Goal: Transaction & Acquisition: Purchase product/service

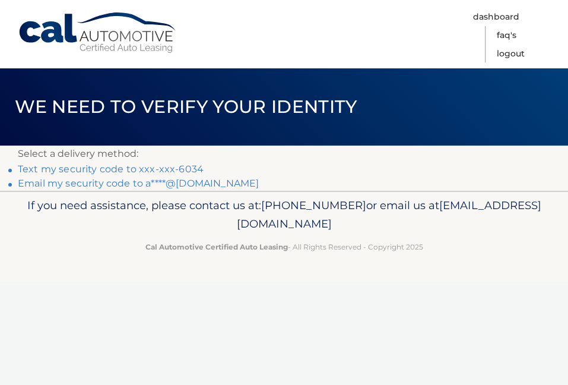
click at [176, 167] on link "Text my security code to xxx-xxx-6034" at bounding box center [111, 168] width 186 height 11
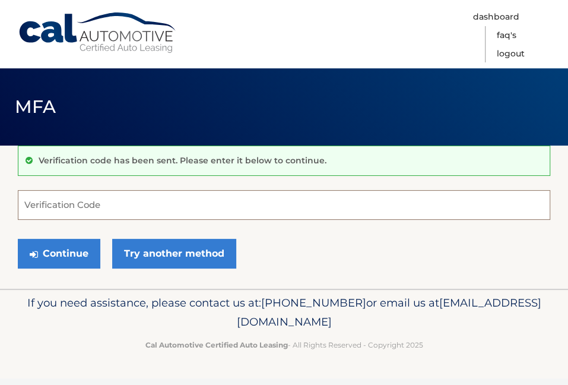
drag, startPoint x: 40, startPoint y: 208, endPoint x: 26, endPoint y: 208, distance: 13.7
click at [43, 210] on input "Verification Code" at bounding box center [284, 205] width 532 height 30
drag, startPoint x: 26, startPoint y: 208, endPoint x: 35, endPoint y: 206, distance: 9.1
click at [36, 205] on input "Verification Code" at bounding box center [284, 205] width 532 height 30
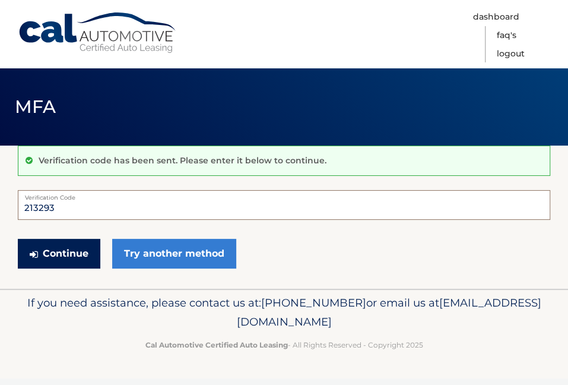
type input "213293"
click at [59, 253] on button "Continue" at bounding box center [59, 254] width 83 height 30
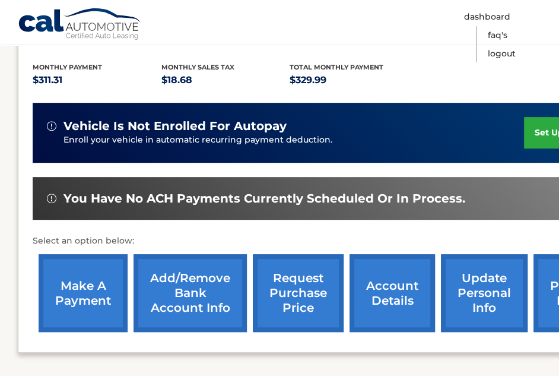
scroll to position [341, 0]
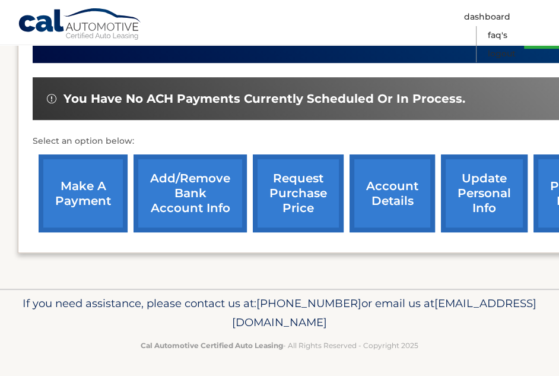
click at [72, 183] on link "make a payment" at bounding box center [83, 193] width 89 height 78
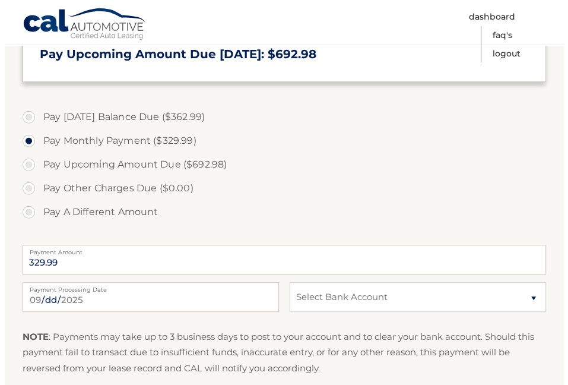
scroll to position [475, 0]
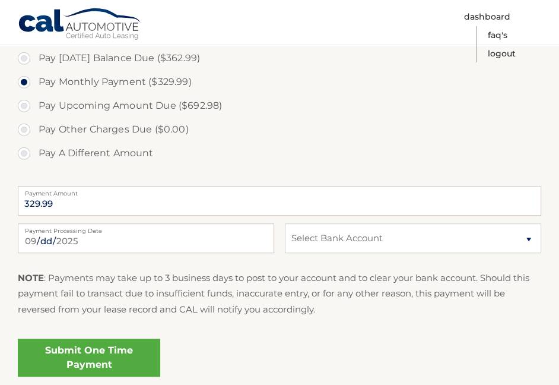
click at [125, 359] on link "Submit One Time Payment" at bounding box center [89, 357] width 142 height 38
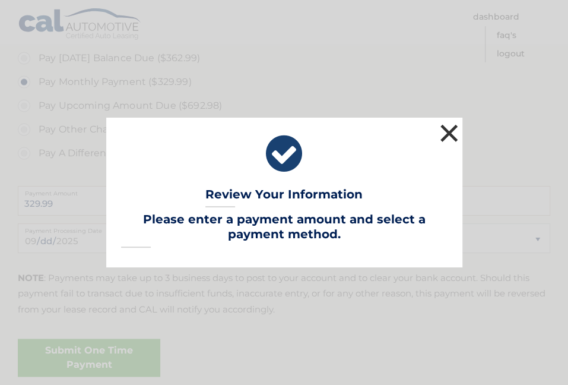
click at [450, 131] on button "×" at bounding box center [450, 133] width 24 height 24
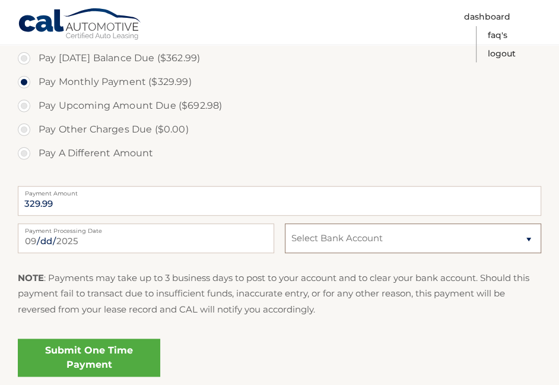
click at [338, 240] on select "Select Bank Account Checking REGIONS BANK *****7736 Checking CUSTOMERS BANK ***…" at bounding box center [413, 238] width 256 height 30
select select "ZTUyMmIwODUtY2IxNy00M2NjLTg2MDQtNWMyMzkzNjY4MWZj"
click at [285, 223] on select "Select Bank Account Checking REGIONS BANK *****7736 Checking CUSTOMERS BANK ***…" at bounding box center [413, 238] width 256 height 30
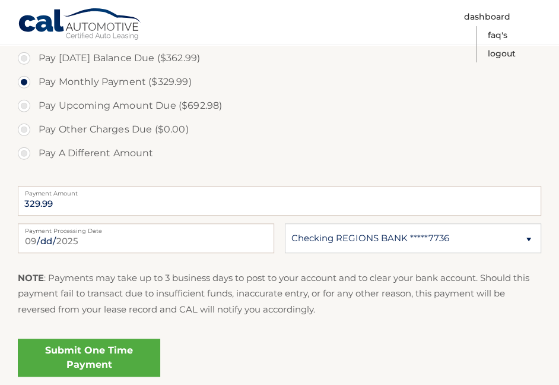
click at [122, 348] on link "Submit One Time Payment" at bounding box center [89, 357] width 142 height 38
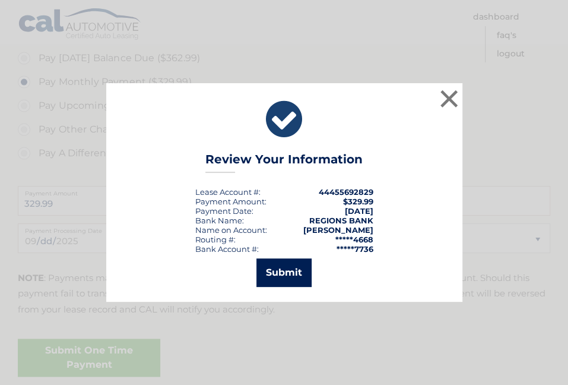
click at [292, 270] on button "Submit" at bounding box center [283, 272] width 55 height 28
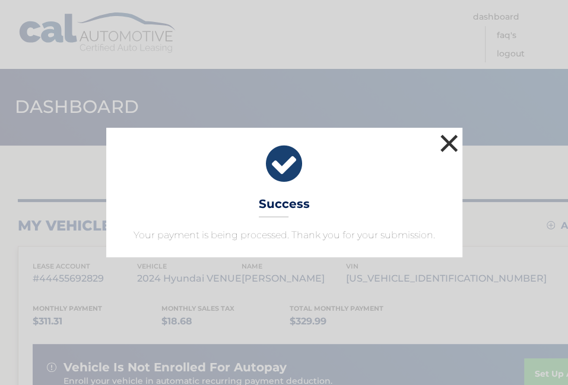
click at [451, 142] on button "×" at bounding box center [450, 143] width 24 height 24
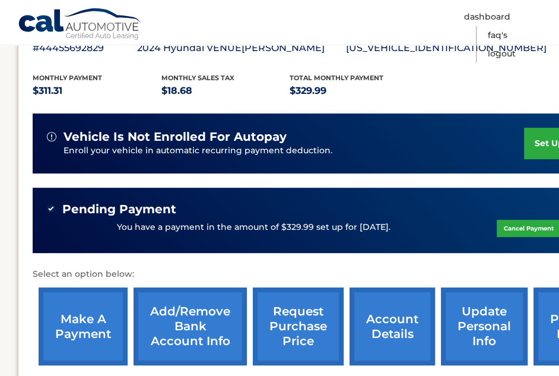
scroll to position [237, 0]
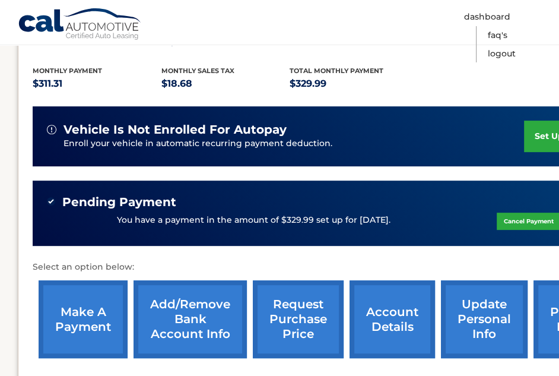
click at [392, 326] on link "account details" at bounding box center [392, 319] width 85 height 78
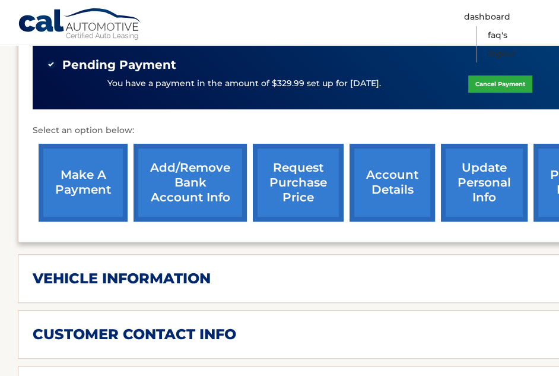
scroll to position [403, 0]
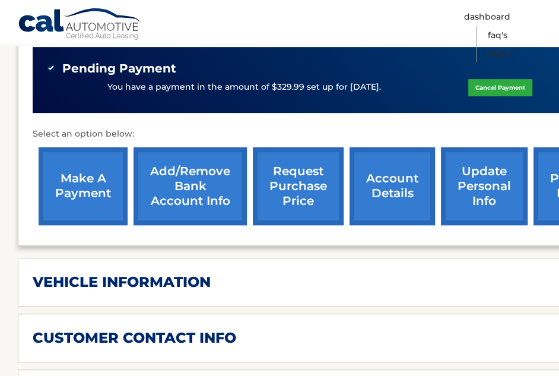
click at [395, 176] on link "account details" at bounding box center [392, 186] width 85 height 78
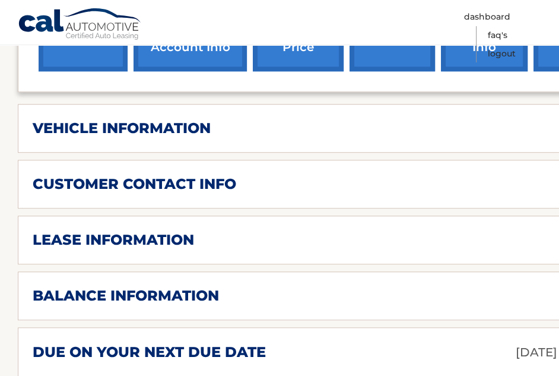
scroll to position [653, 0]
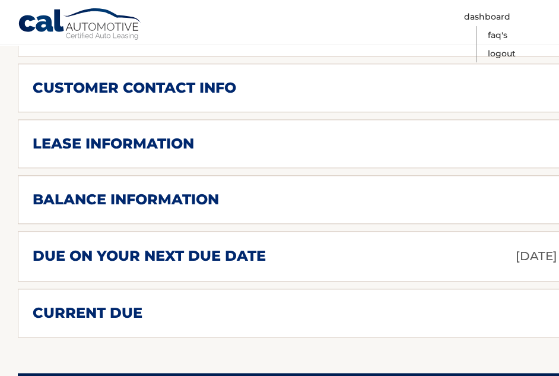
click at [176, 135] on h2 "lease information" at bounding box center [113, 144] width 161 height 18
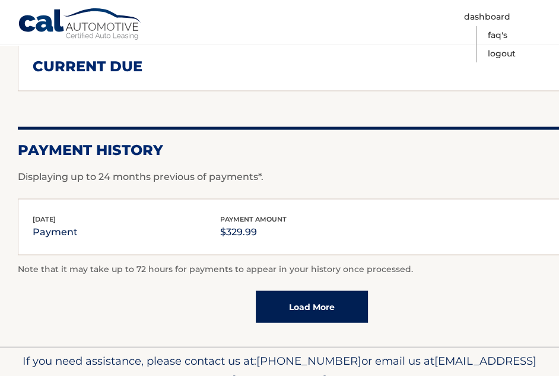
scroll to position [1159, 0]
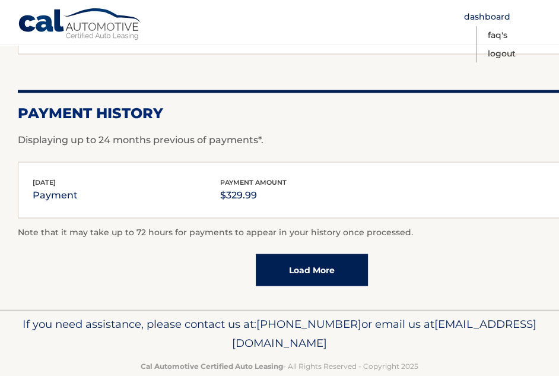
click at [485, 15] on link "Dashboard" at bounding box center [487, 17] width 46 height 18
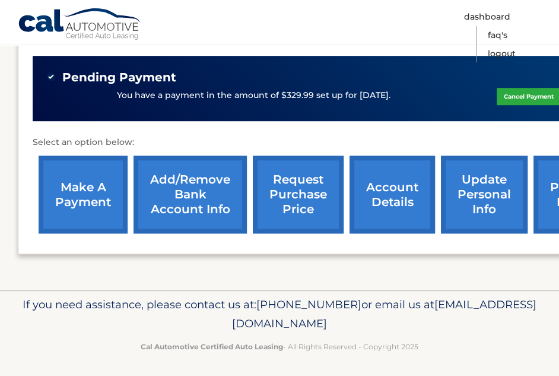
scroll to position [363, 0]
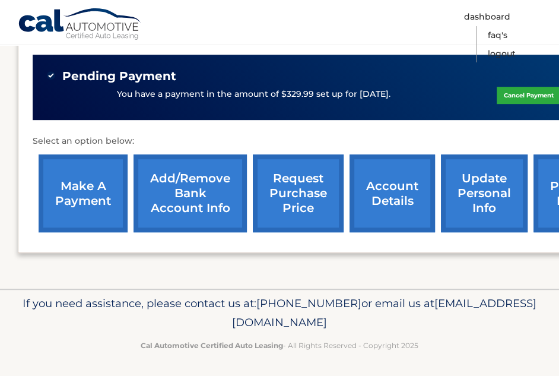
click at [312, 192] on link "request purchase price" at bounding box center [298, 193] width 91 height 78
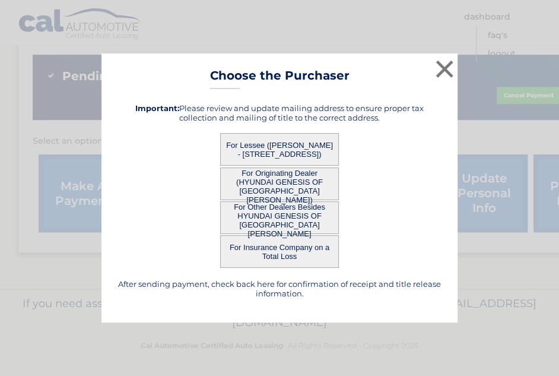
scroll to position [354, 0]
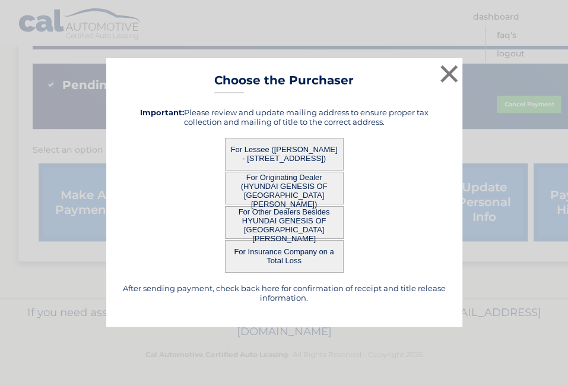
click at [324, 152] on button "For Lessee ([PERSON_NAME] - [STREET_ADDRESS])" at bounding box center [284, 154] width 119 height 33
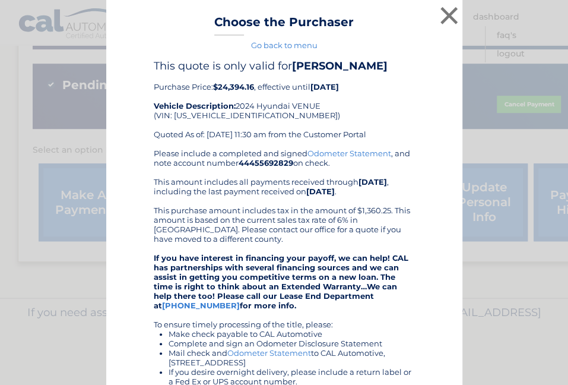
click at [496, 331] on div "× Choose the Purchaser Go back to menu After sending payment, check back here f…" at bounding box center [284, 292] width 559 height 585
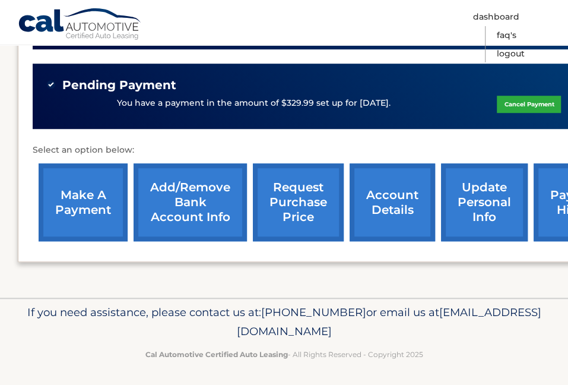
click at [496, 331] on p "If you need assistance, please contact us at: 609-807-3200 or email us at Custo…" at bounding box center [284, 322] width 532 height 38
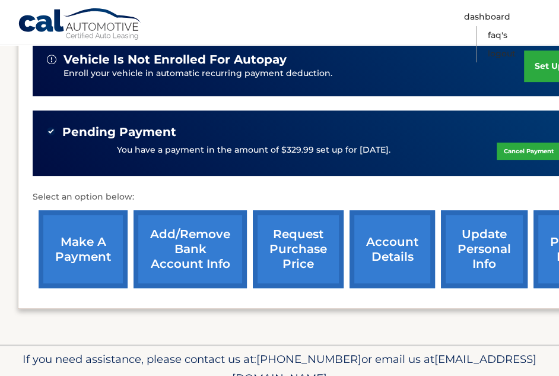
scroll to position [363, 0]
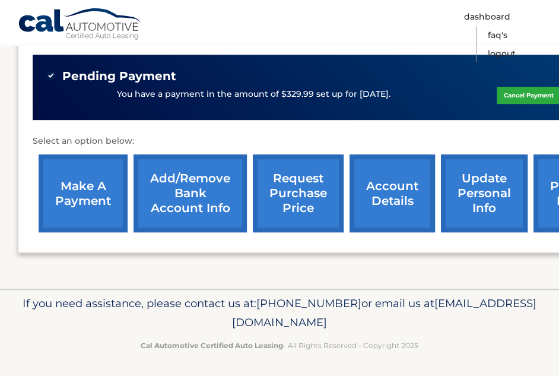
click at [312, 199] on link "request purchase price" at bounding box center [298, 193] width 91 height 78
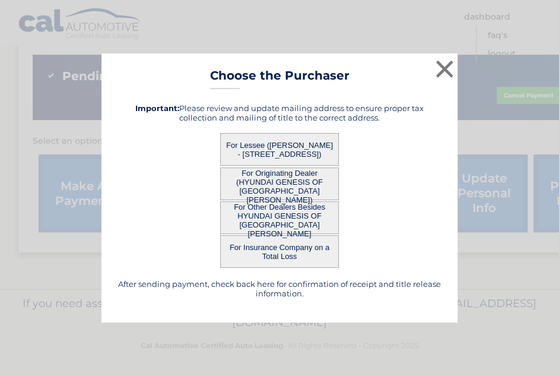
scroll to position [354, 0]
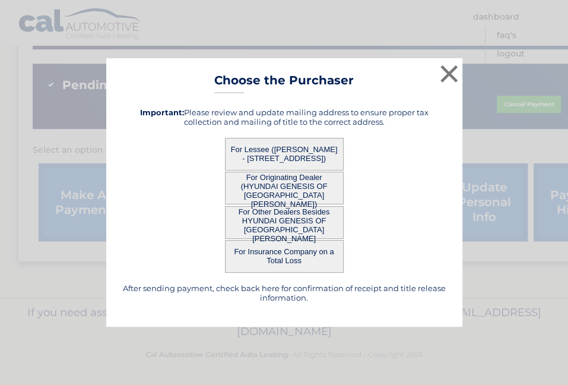
click at [299, 220] on button "For Other Dealers Besides HYUNDAI GENESIS OF FORT MYERS" at bounding box center [284, 222] width 119 height 33
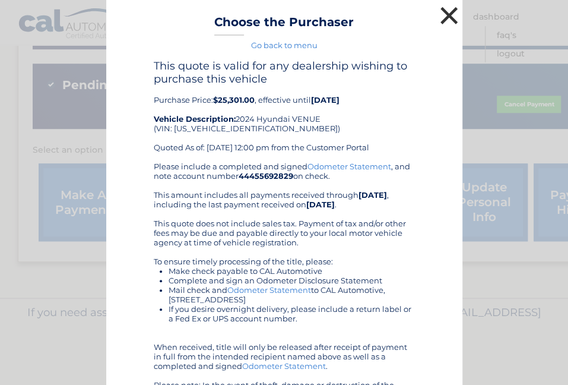
click at [443, 14] on button "×" at bounding box center [450, 16] width 24 height 24
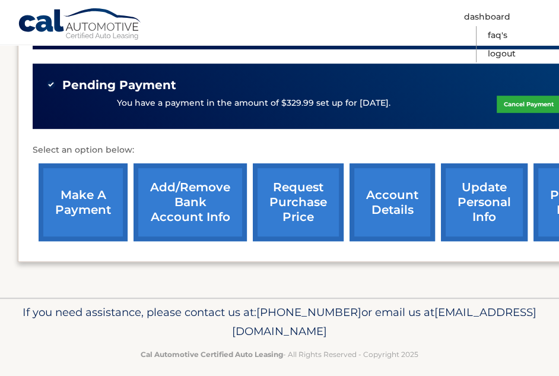
click at [321, 210] on link "request purchase price" at bounding box center [298, 202] width 91 height 78
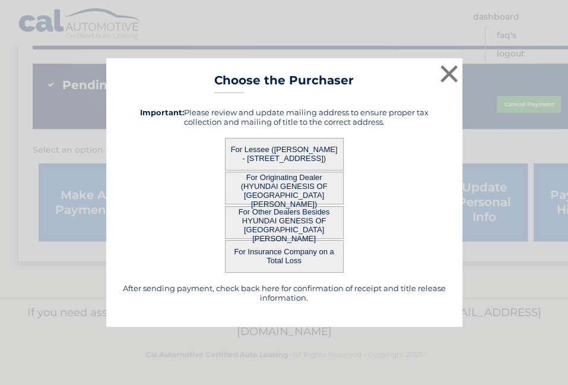
click at [307, 151] on button "For Lessee ([PERSON_NAME] - [STREET_ADDRESS])" at bounding box center [284, 154] width 119 height 33
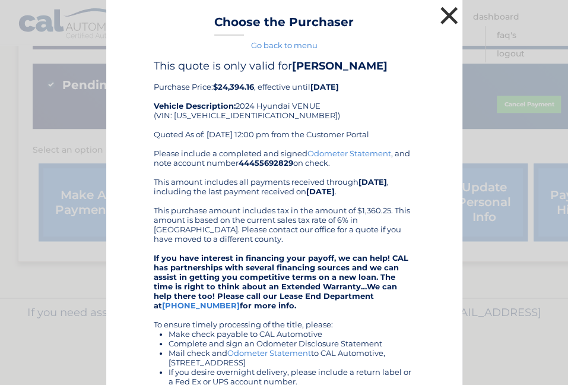
click at [443, 13] on button "×" at bounding box center [450, 16] width 24 height 24
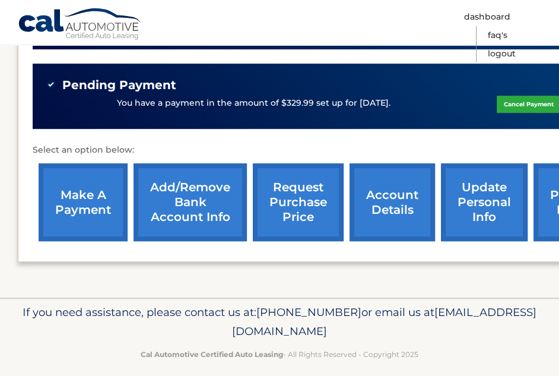
click at [486, 205] on link "update personal info" at bounding box center [484, 202] width 87 height 78
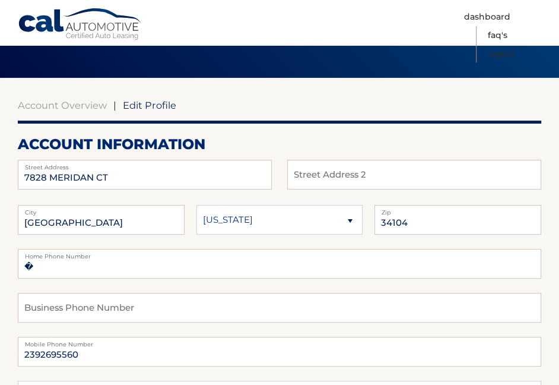
scroll to position [119, 0]
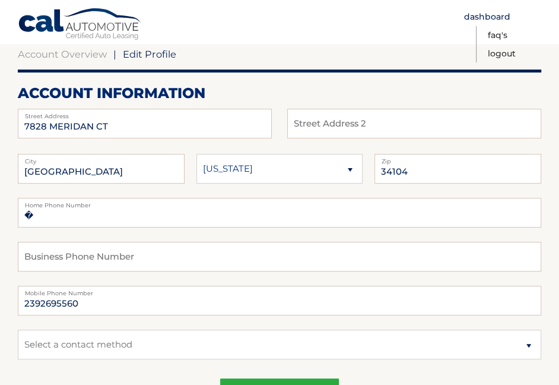
click at [500, 15] on link "Dashboard" at bounding box center [487, 17] width 46 height 18
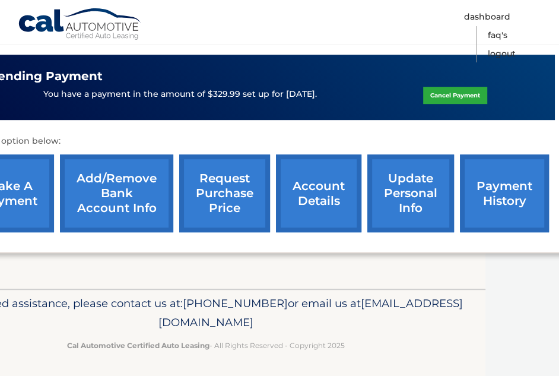
scroll to position [363, 77]
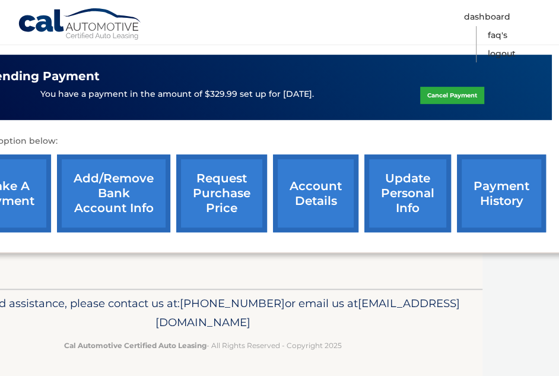
click at [504, 196] on link "payment history" at bounding box center [501, 193] width 89 height 78
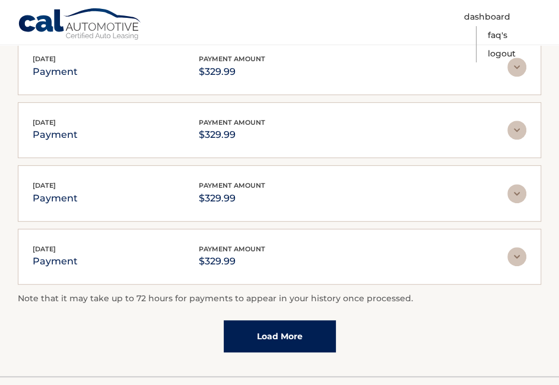
scroll to position [356, 0]
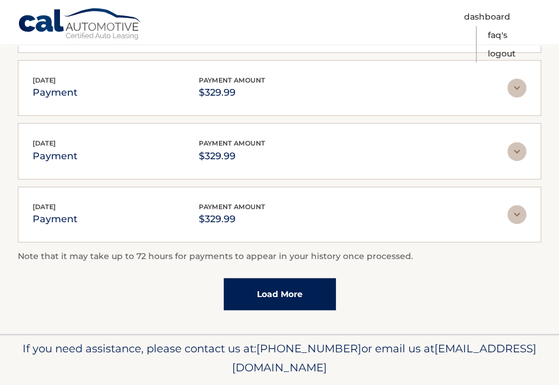
click at [284, 291] on link "Load More" at bounding box center [280, 294] width 112 height 32
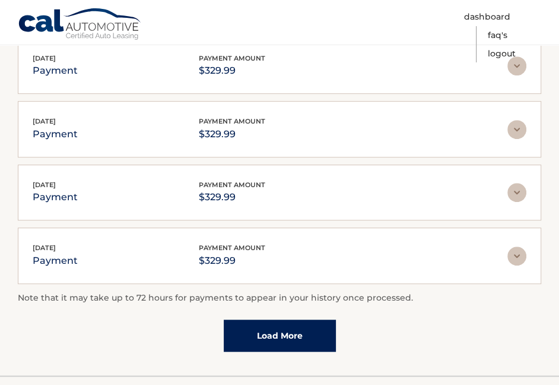
scroll to position [454, 0]
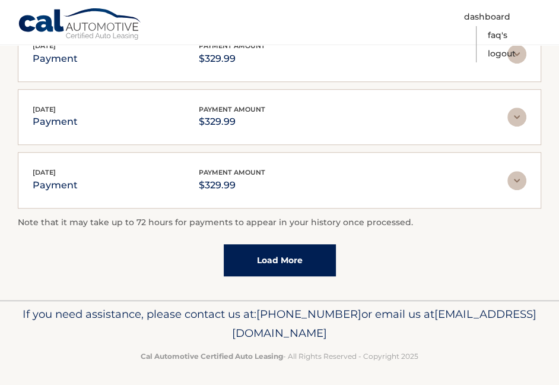
click at [289, 253] on link "Load More" at bounding box center [280, 260] width 112 height 32
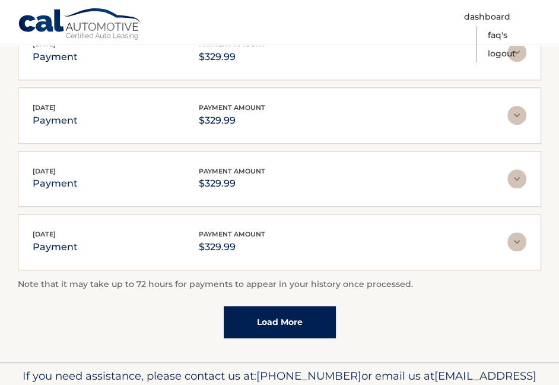
scroll to position [750, 0]
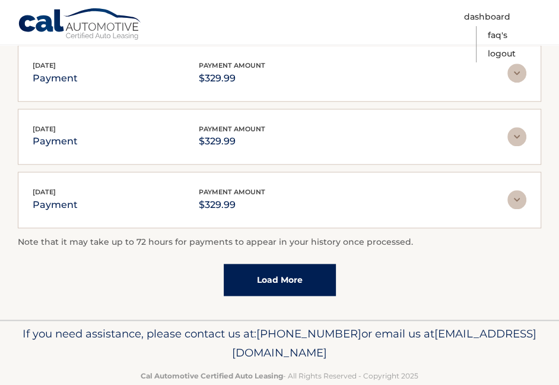
click at [280, 271] on link "Load More" at bounding box center [280, 280] width 112 height 32
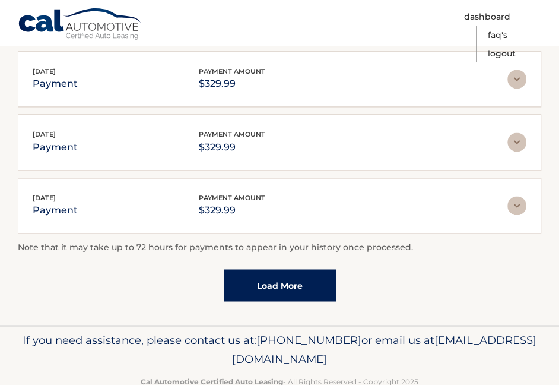
scroll to position [1080, 0]
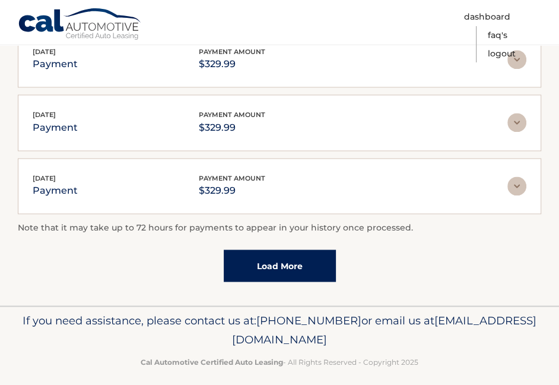
click at [268, 253] on link "Load More" at bounding box center [280, 265] width 112 height 32
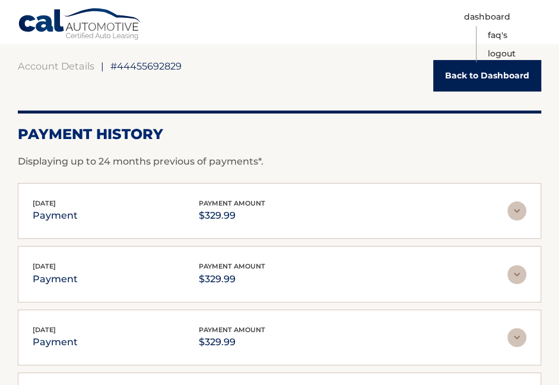
scroll to position [45, 0]
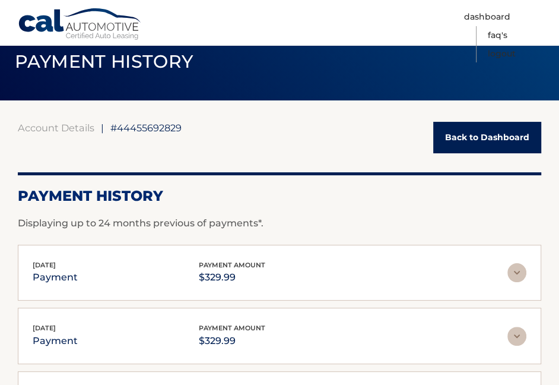
click at [516, 271] on img at bounding box center [517, 272] width 19 height 19
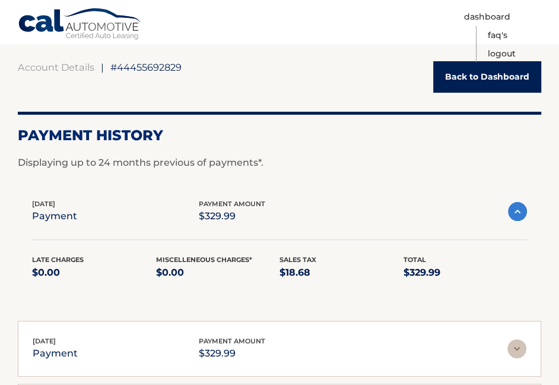
scroll to position [164, 0]
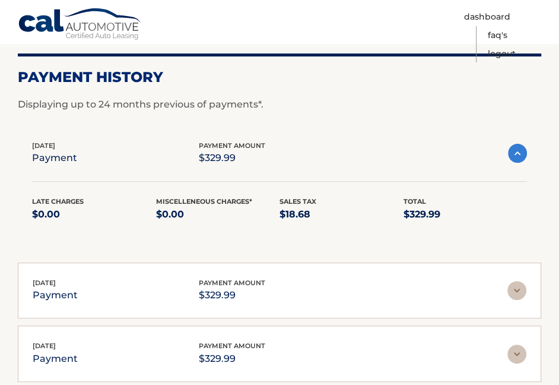
click at [518, 289] on img at bounding box center [517, 290] width 19 height 19
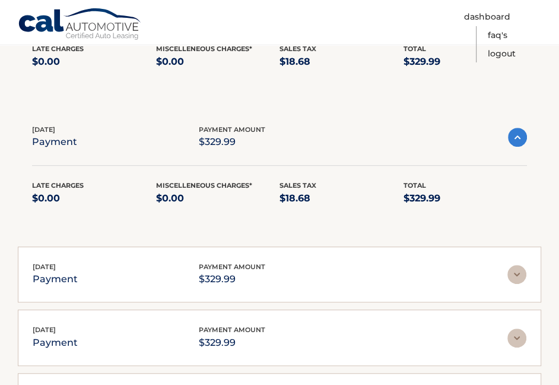
scroll to position [342, 0]
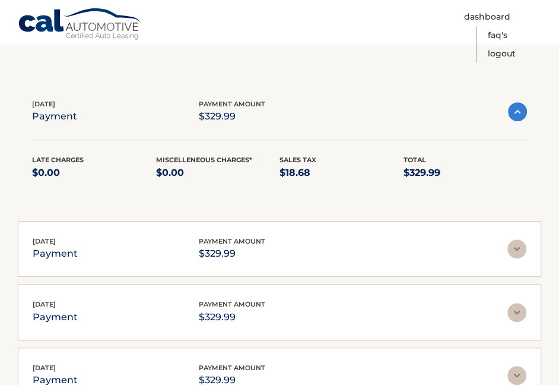
click at [519, 246] on img at bounding box center [517, 248] width 19 height 19
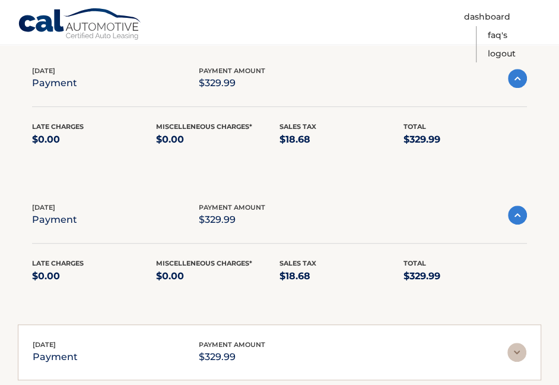
scroll to position [461, 0]
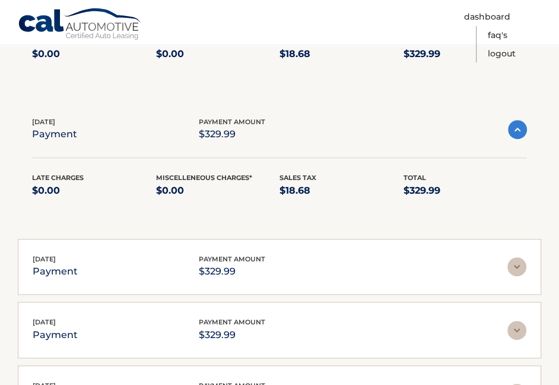
click at [516, 264] on img at bounding box center [517, 266] width 19 height 19
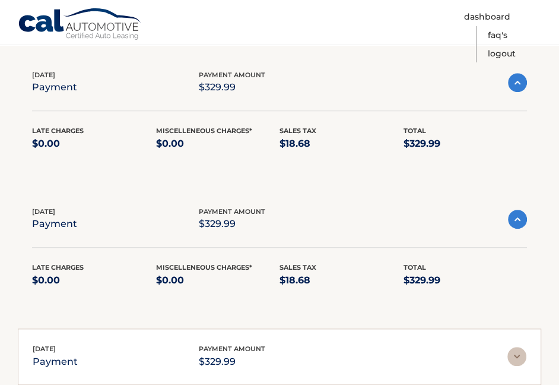
scroll to position [520, 0]
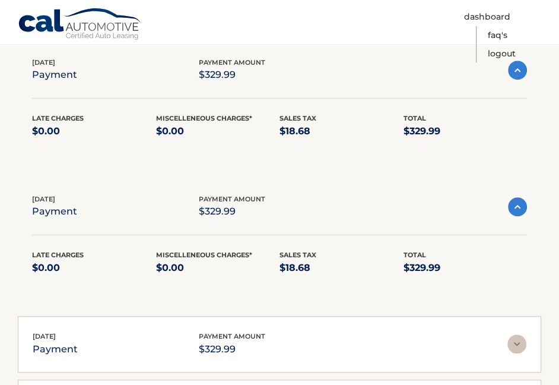
click at [518, 341] on img at bounding box center [517, 343] width 19 height 19
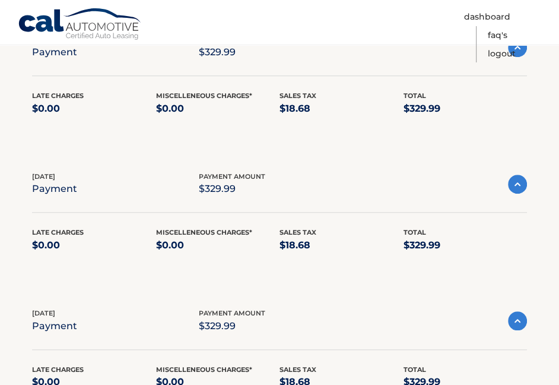
scroll to position [639, 0]
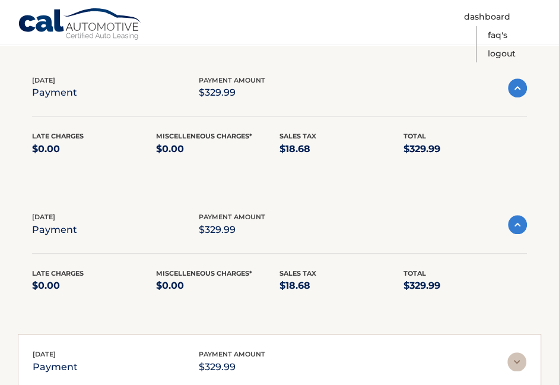
click at [516, 357] on img at bounding box center [517, 361] width 19 height 19
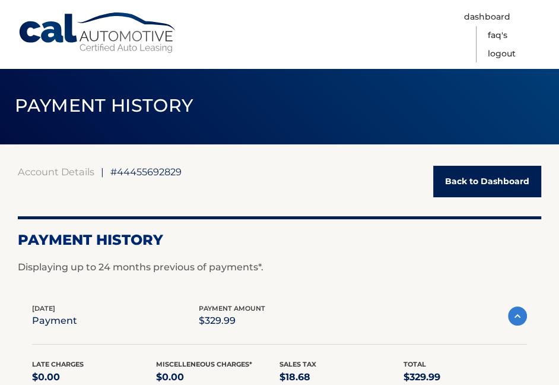
scroll to position [0, 0]
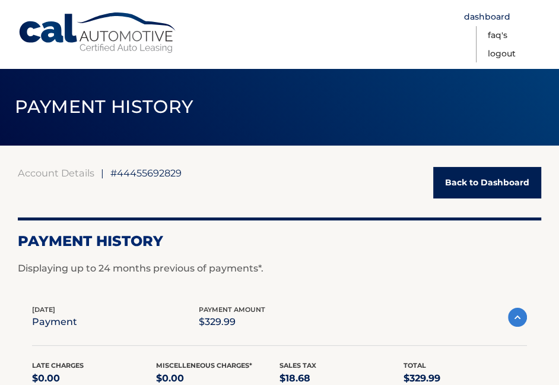
click at [495, 14] on link "Dashboard" at bounding box center [487, 17] width 46 height 18
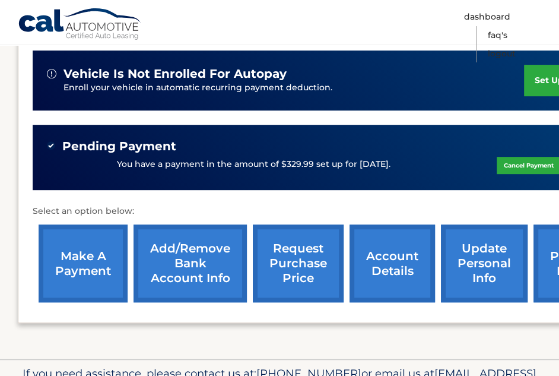
scroll to position [297, 0]
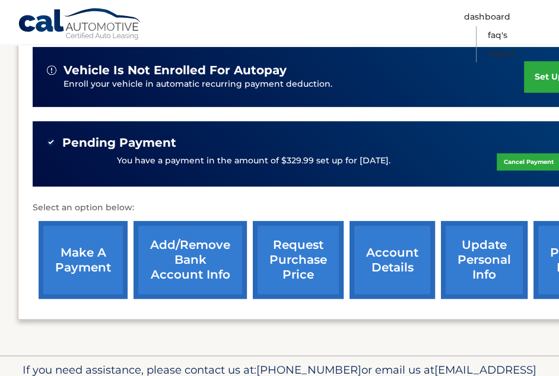
click at [96, 270] on link "make a payment" at bounding box center [83, 260] width 89 height 78
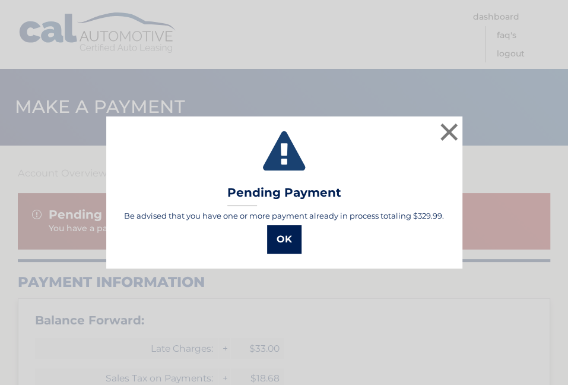
click at [284, 234] on button "OK" at bounding box center [284, 239] width 34 height 28
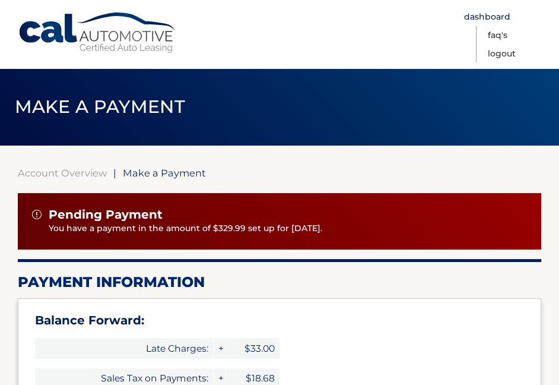
click at [495, 14] on link "Dashboard" at bounding box center [487, 17] width 46 height 18
